Goal: Information Seeking & Learning: Learn about a topic

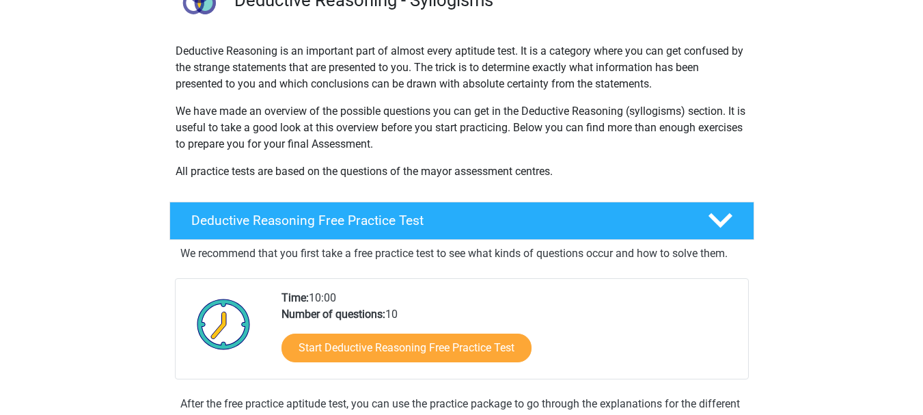
scroll to position [155, 0]
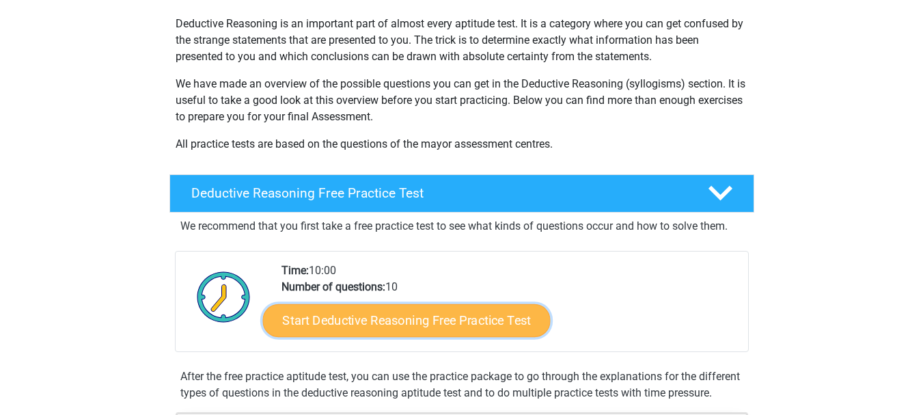
click at [408, 313] on link "Start Deductive Reasoning Free Practice Test" at bounding box center [406, 319] width 288 height 33
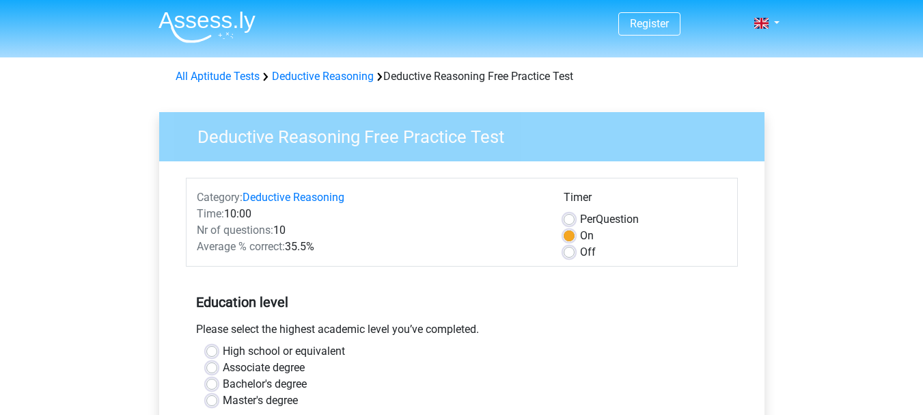
click at [223, 365] on label "Associate degree" at bounding box center [264, 367] width 82 height 16
click at [211, 365] on input "Associate degree" at bounding box center [211, 366] width 11 height 14
radio input "true"
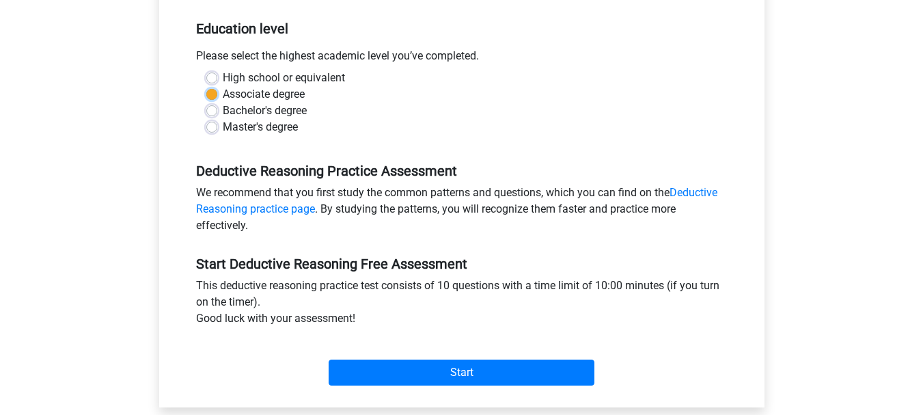
scroll to position [301, 0]
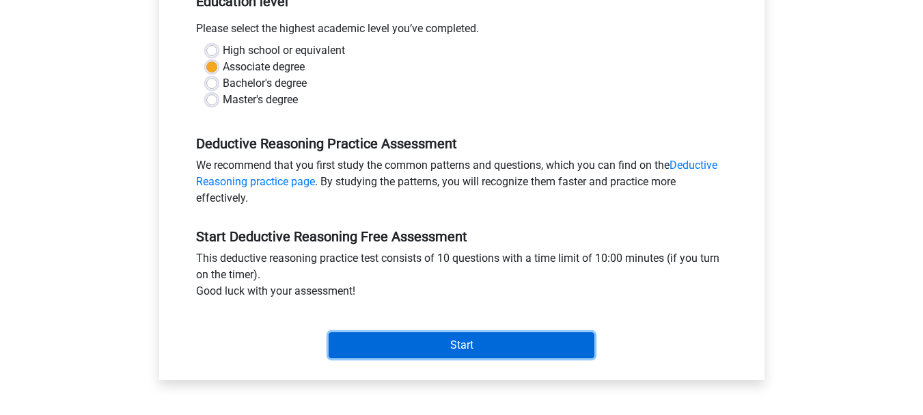
click at [446, 341] on input "Start" at bounding box center [462, 345] width 266 height 26
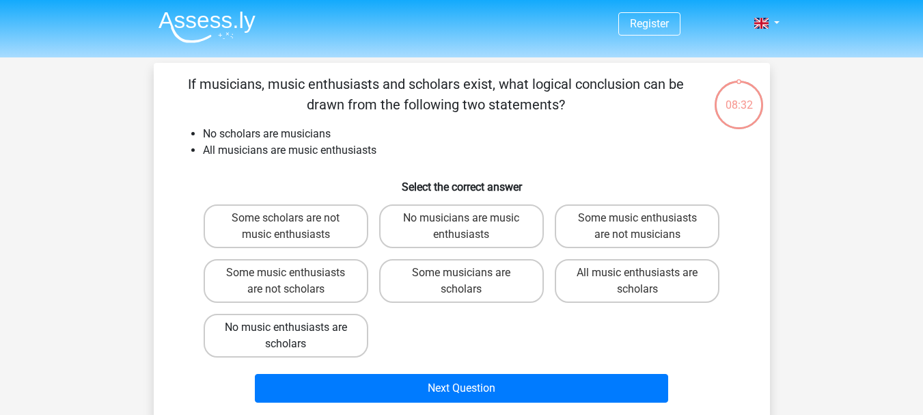
click at [315, 342] on label "No music enthusiasts are scholars" at bounding box center [286, 336] width 165 height 44
click at [295, 336] on input "No music enthusiasts are scholars" at bounding box center [290, 331] width 9 height 9
radio input "true"
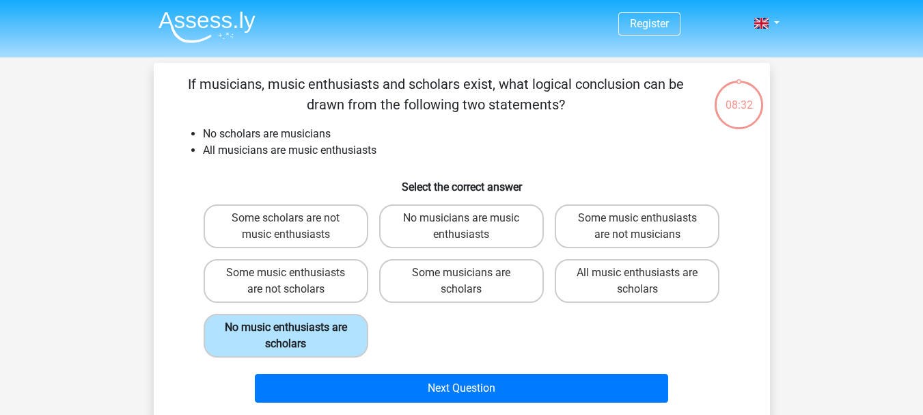
click at [315, 342] on label "No music enthusiasts are scholars" at bounding box center [286, 336] width 165 height 44
click at [295, 336] on input "No music enthusiasts are scholars" at bounding box center [290, 331] width 9 height 9
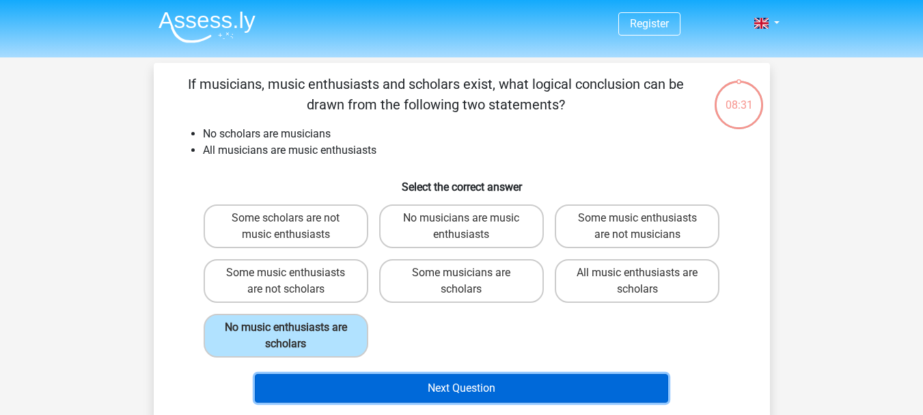
click at [447, 383] on button "Next Question" at bounding box center [461, 388] width 413 height 29
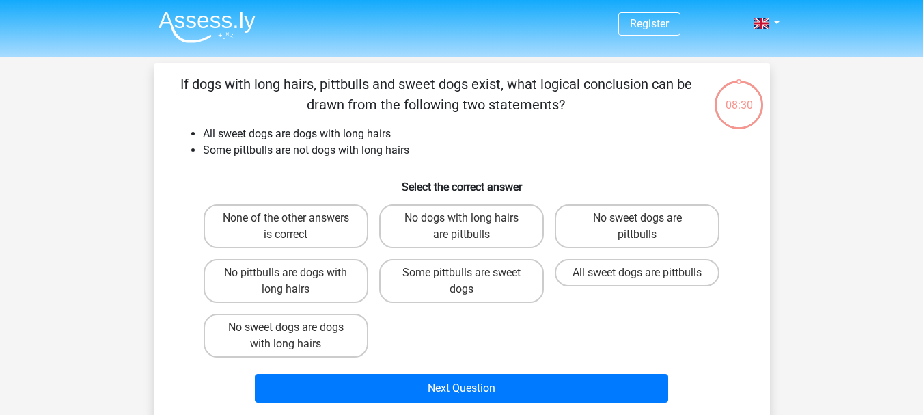
scroll to position [63, 0]
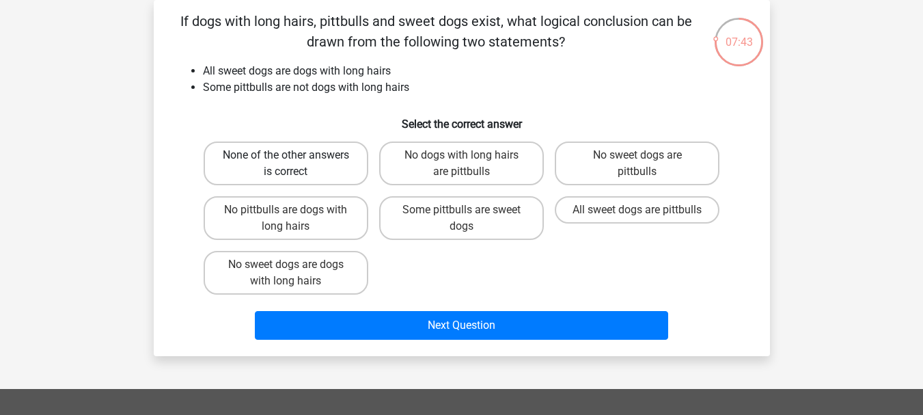
click at [300, 161] on label "None of the other answers is correct" at bounding box center [286, 163] width 165 height 44
click at [295, 161] on input "None of the other answers is correct" at bounding box center [290, 159] width 9 height 9
radio input "true"
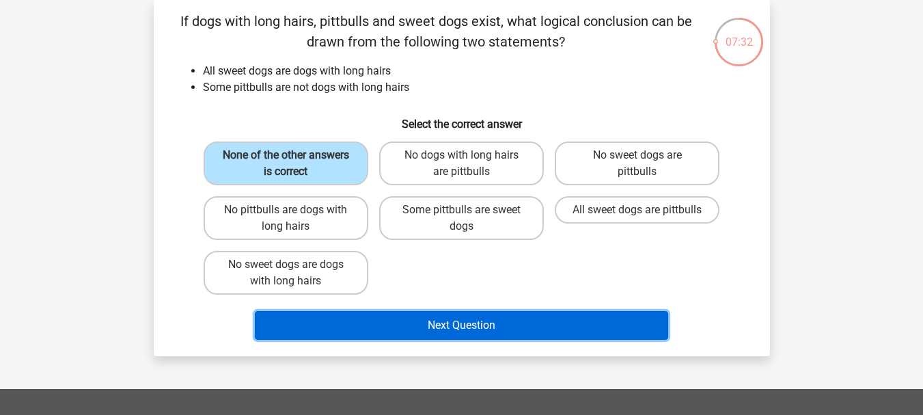
click at [466, 323] on button "Next Question" at bounding box center [461, 325] width 413 height 29
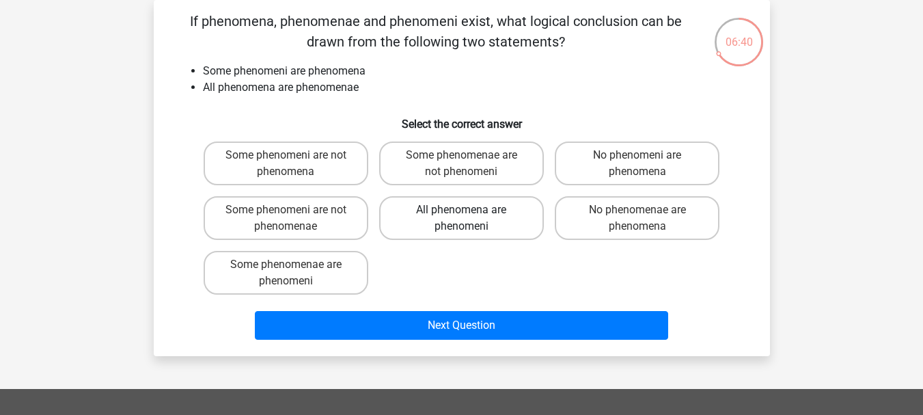
click at [454, 215] on label "All phenomena are phenomeni" at bounding box center [461, 218] width 165 height 44
click at [461, 215] on input "All phenomena are phenomeni" at bounding box center [465, 214] width 9 height 9
radio input "true"
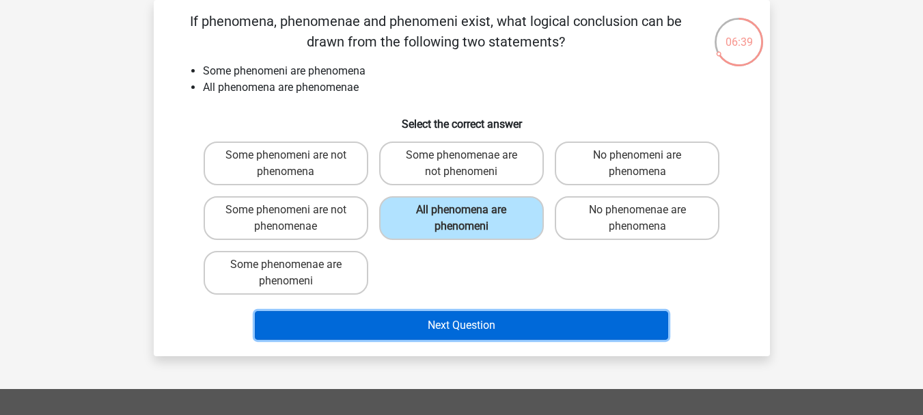
click at [452, 329] on button "Next Question" at bounding box center [461, 325] width 413 height 29
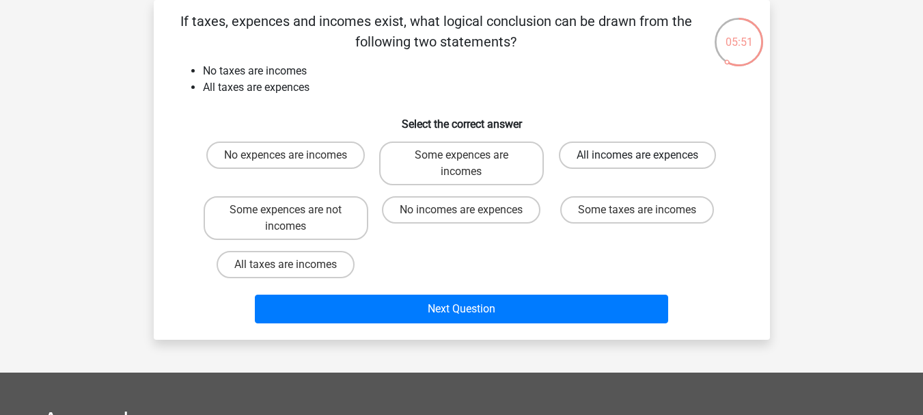
click at [643, 147] on label "All incomes are expences" at bounding box center [637, 154] width 157 height 27
click at [643, 155] on input "All incomes are expences" at bounding box center [642, 159] width 9 height 9
radio input "true"
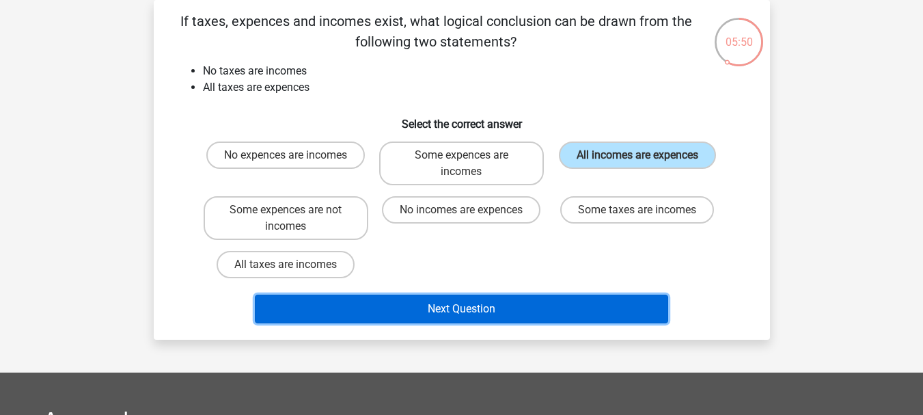
click at [459, 303] on button "Next Question" at bounding box center [461, 309] width 413 height 29
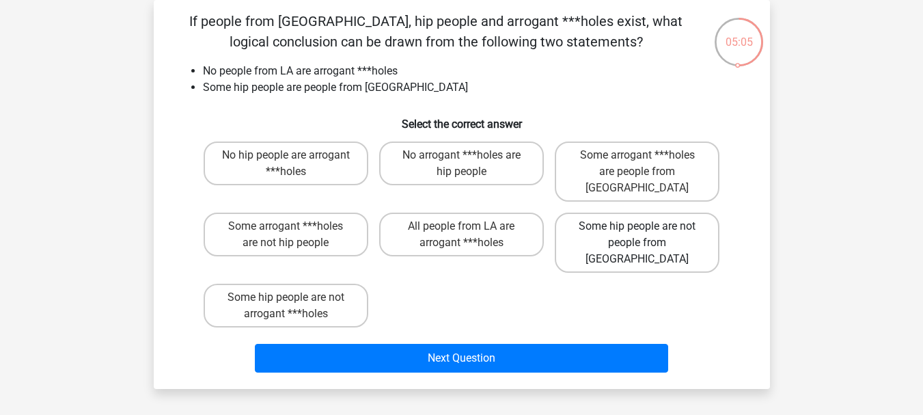
click at [626, 213] on label "Some hip people are not people from LA" at bounding box center [637, 243] width 165 height 60
click at [638, 226] on input "Some hip people are not people from LA" at bounding box center [642, 230] width 9 height 9
radio input "true"
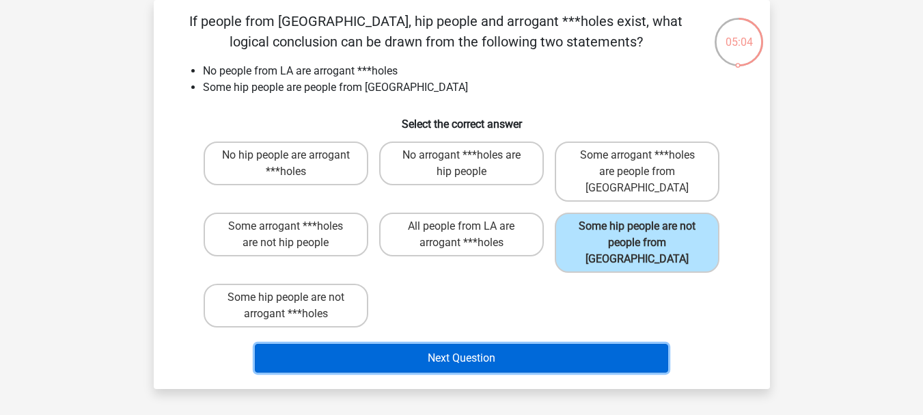
click at [467, 344] on button "Next Question" at bounding box center [461, 358] width 413 height 29
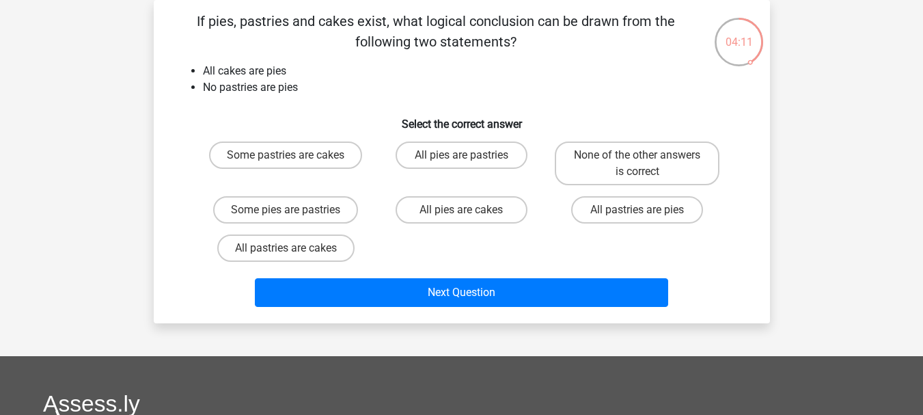
click at [462, 213] on input "All pies are cakes" at bounding box center [465, 214] width 9 height 9
radio input "true"
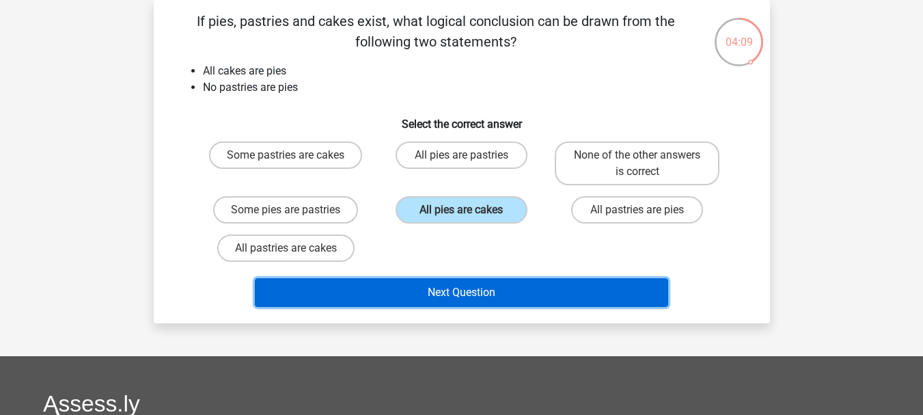
click at [467, 290] on button "Next Question" at bounding box center [461, 292] width 413 height 29
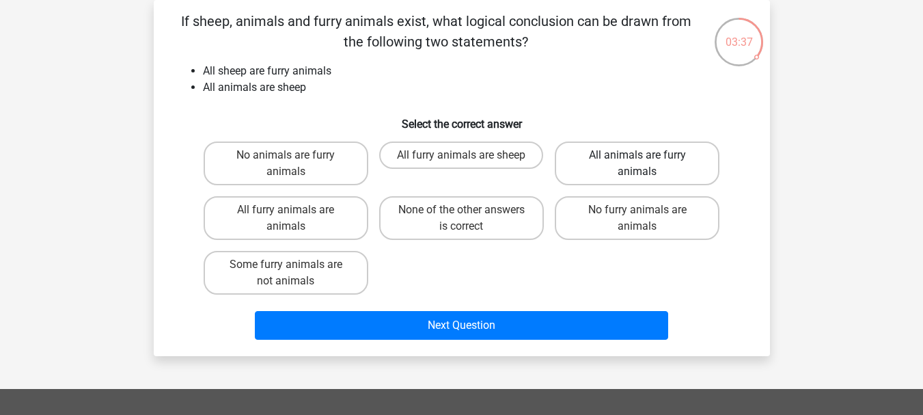
click at [644, 167] on label "All animals are furry animals" at bounding box center [637, 163] width 165 height 44
click at [644, 164] on input "All animals are furry animals" at bounding box center [642, 159] width 9 height 9
radio input "true"
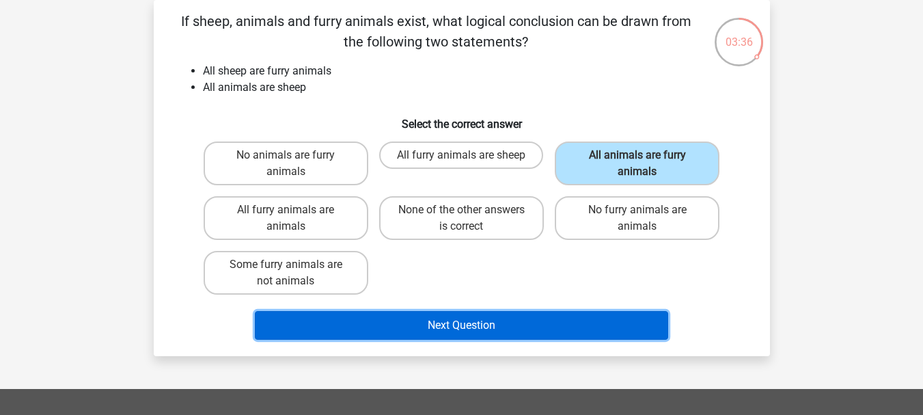
click at [467, 327] on button "Next Question" at bounding box center [461, 325] width 413 height 29
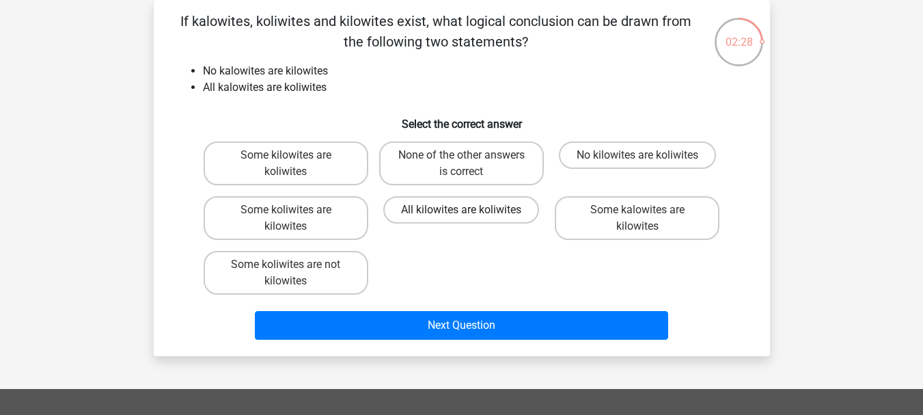
click at [488, 212] on label "All kilowites are koliwites" at bounding box center [461, 209] width 156 height 27
click at [470, 212] on input "All kilowites are koliwites" at bounding box center [465, 214] width 9 height 9
radio input "true"
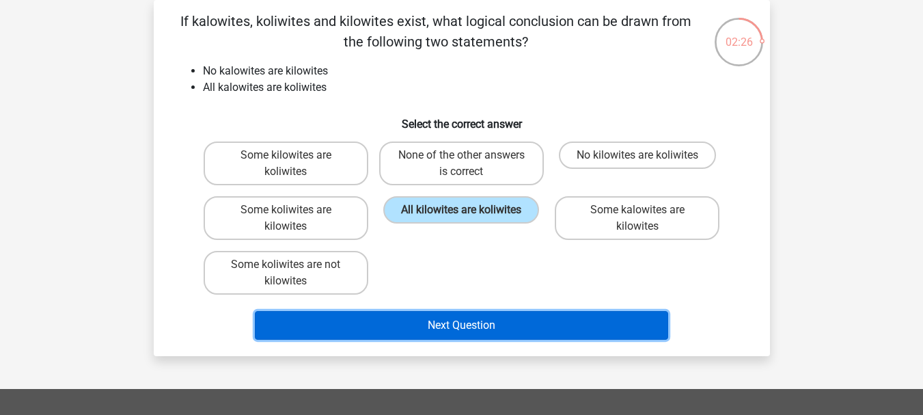
click at [459, 327] on button "Next Question" at bounding box center [461, 325] width 413 height 29
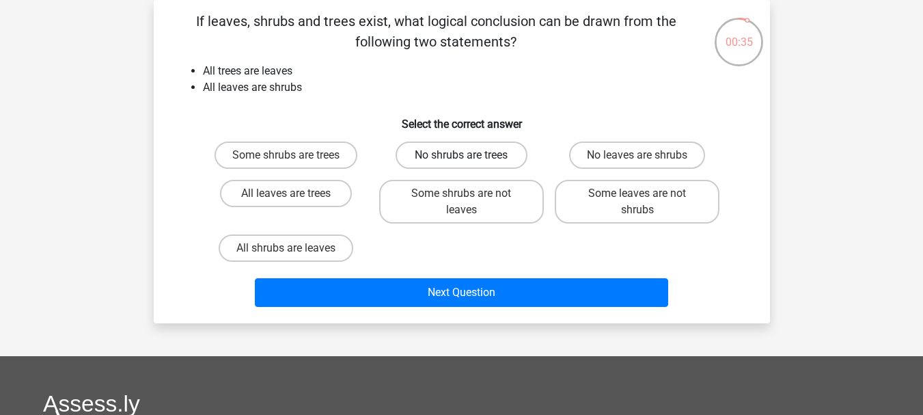
click at [473, 156] on label "No shrubs are trees" at bounding box center [462, 154] width 132 height 27
click at [470, 156] on input "No shrubs are trees" at bounding box center [465, 159] width 9 height 9
radio input "true"
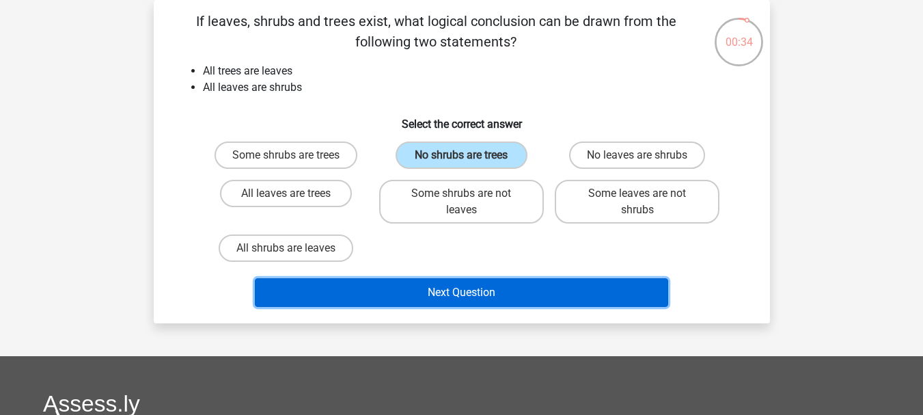
click at [463, 296] on button "Next Question" at bounding box center [461, 292] width 413 height 29
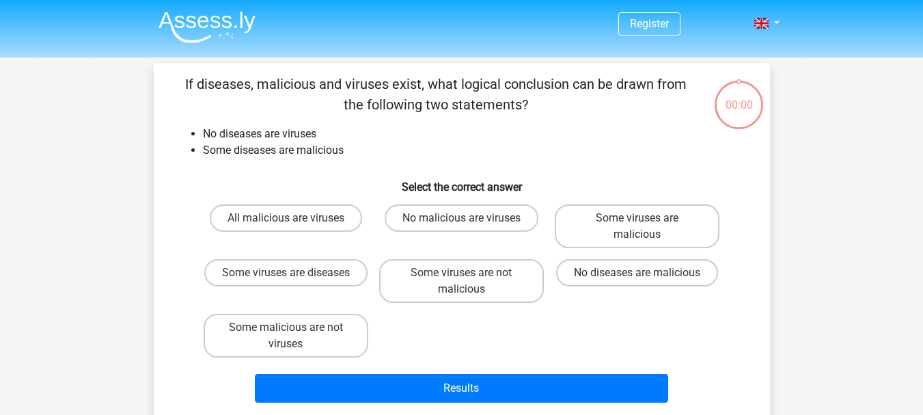
scroll to position [63, 0]
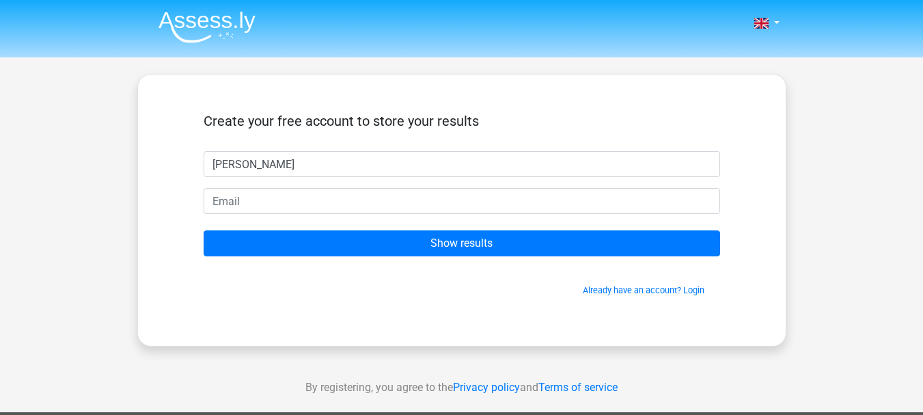
type input "[PERSON_NAME]"
